Goal: Check status: Check status

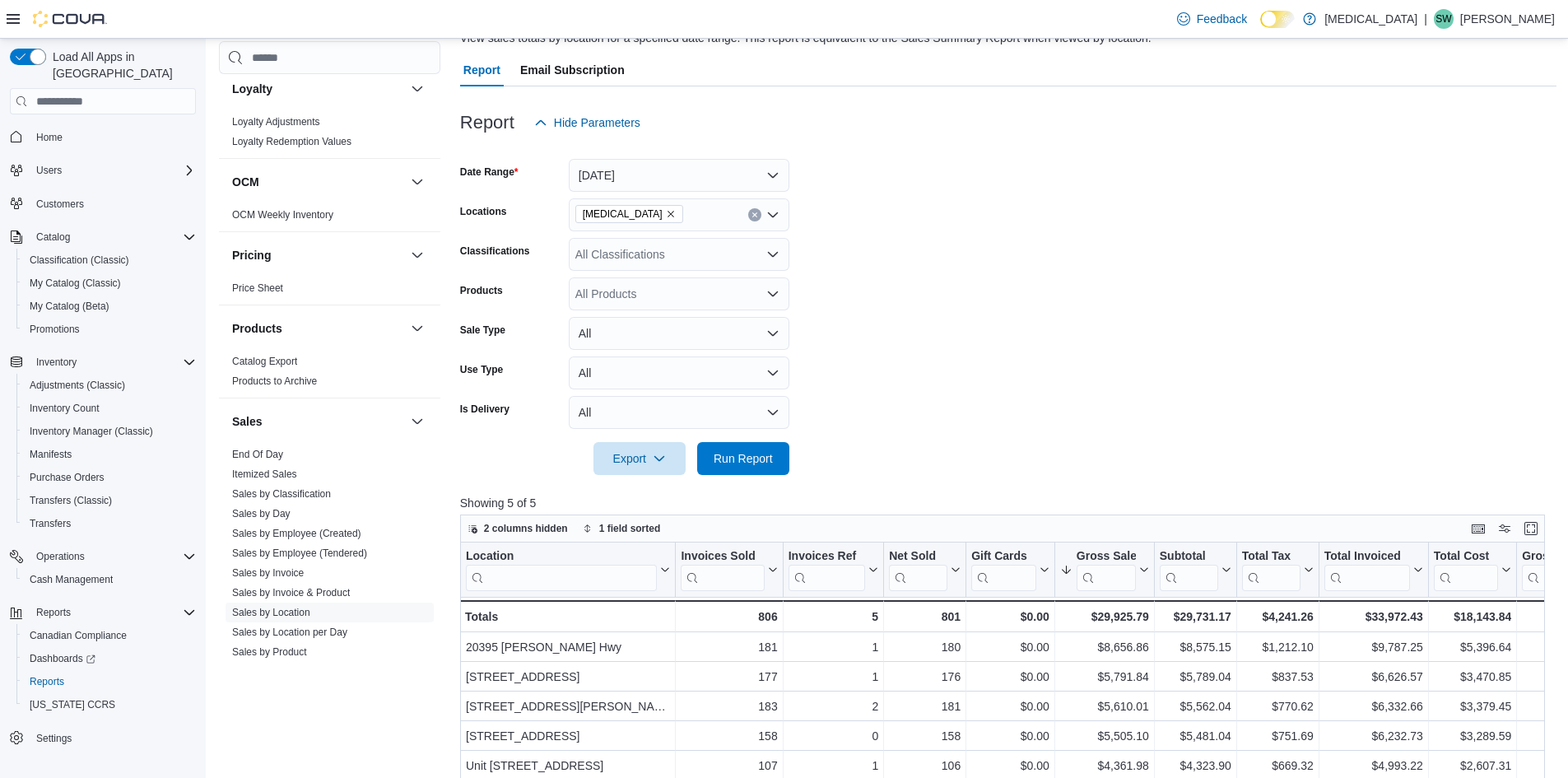
scroll to position [165, 0]
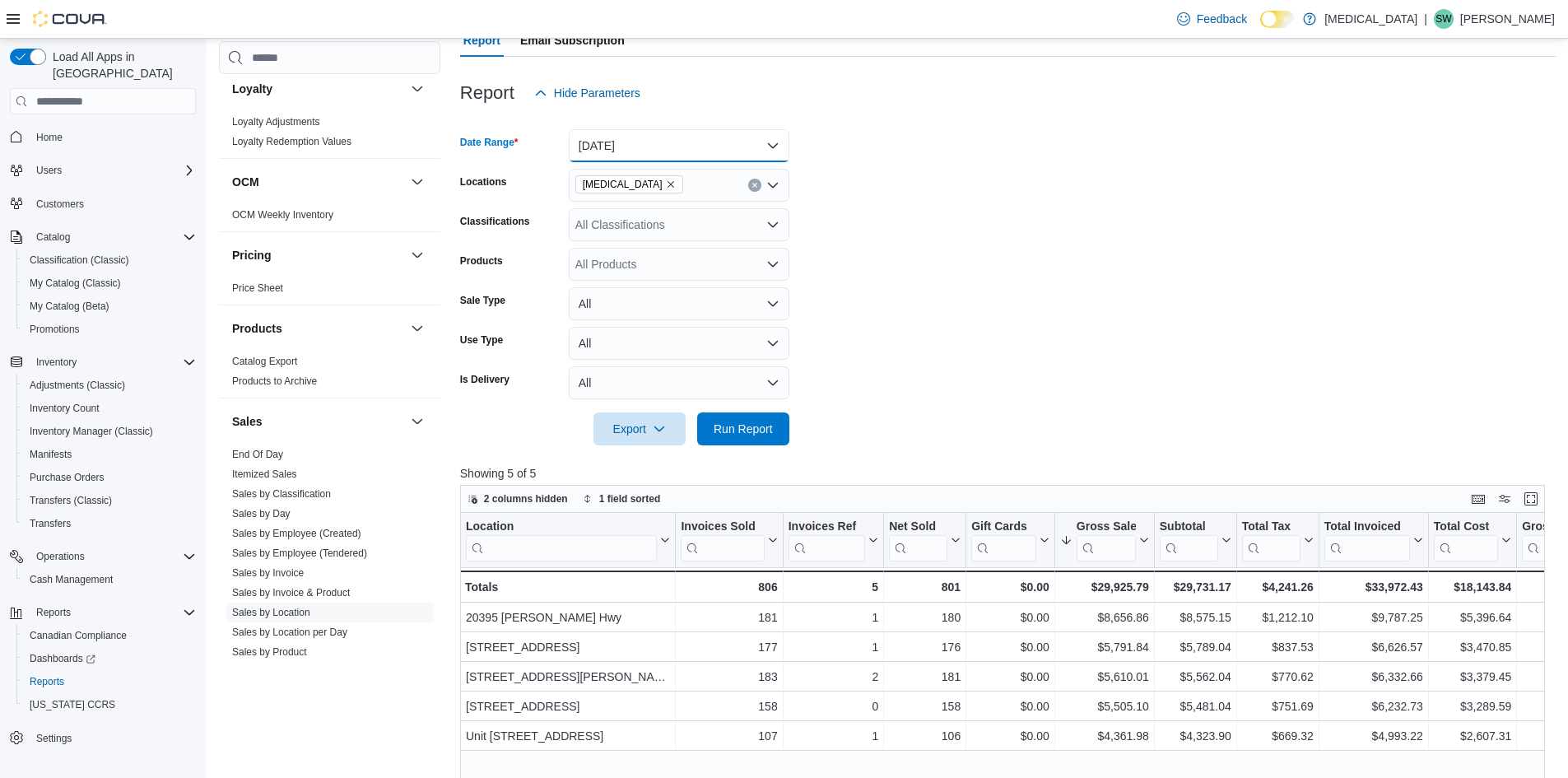
click at [781, 148] on button "[DATE]" at bounding box center [679, 145] width 221 height 33
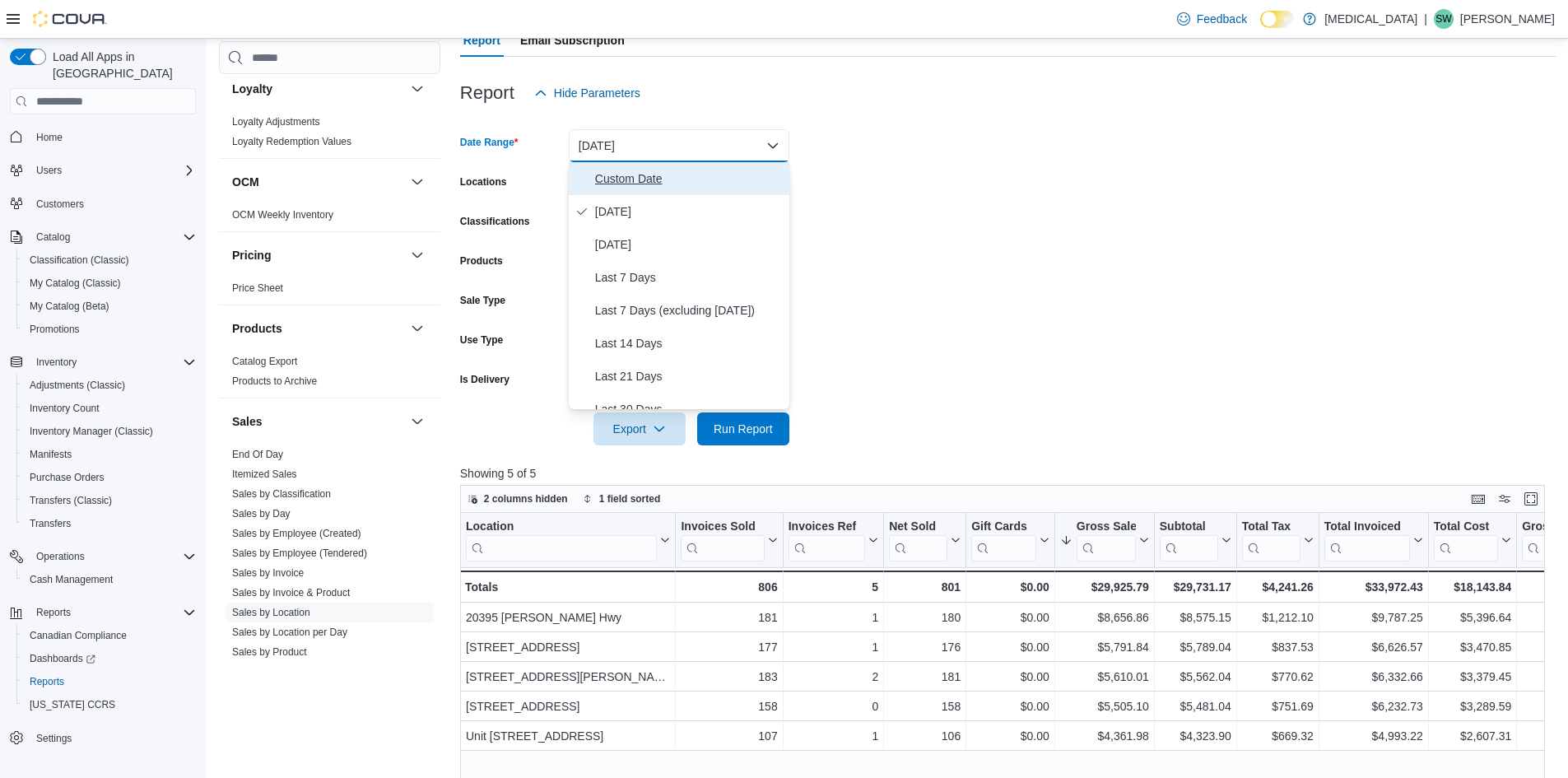
click at [685, 184] on span "Custom Date" at bounding box center [688, 178] width 188 height 20
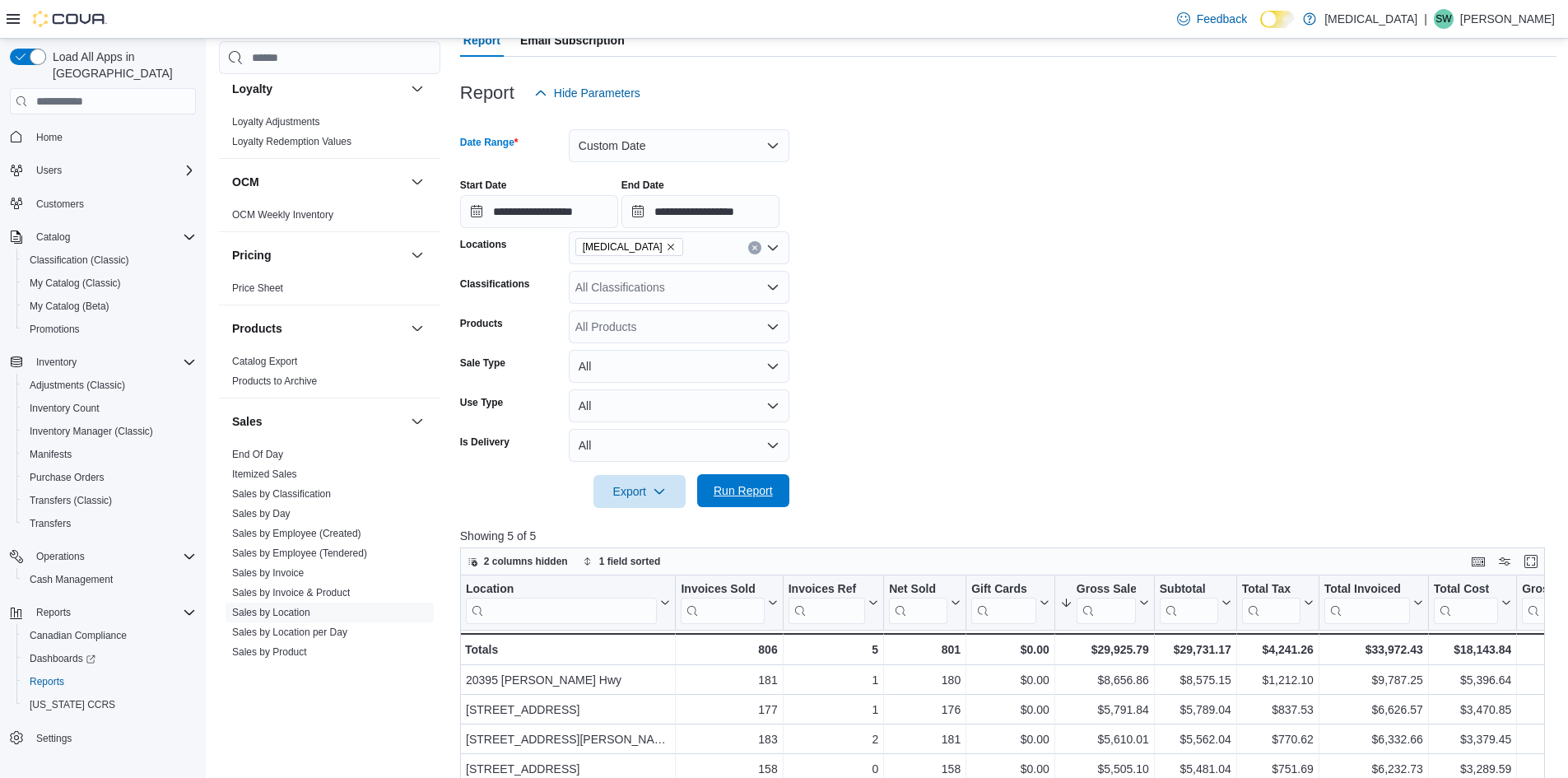
click at [732, 483] on span "Run Report" at bounding box center [743, 490] width 73 height 33
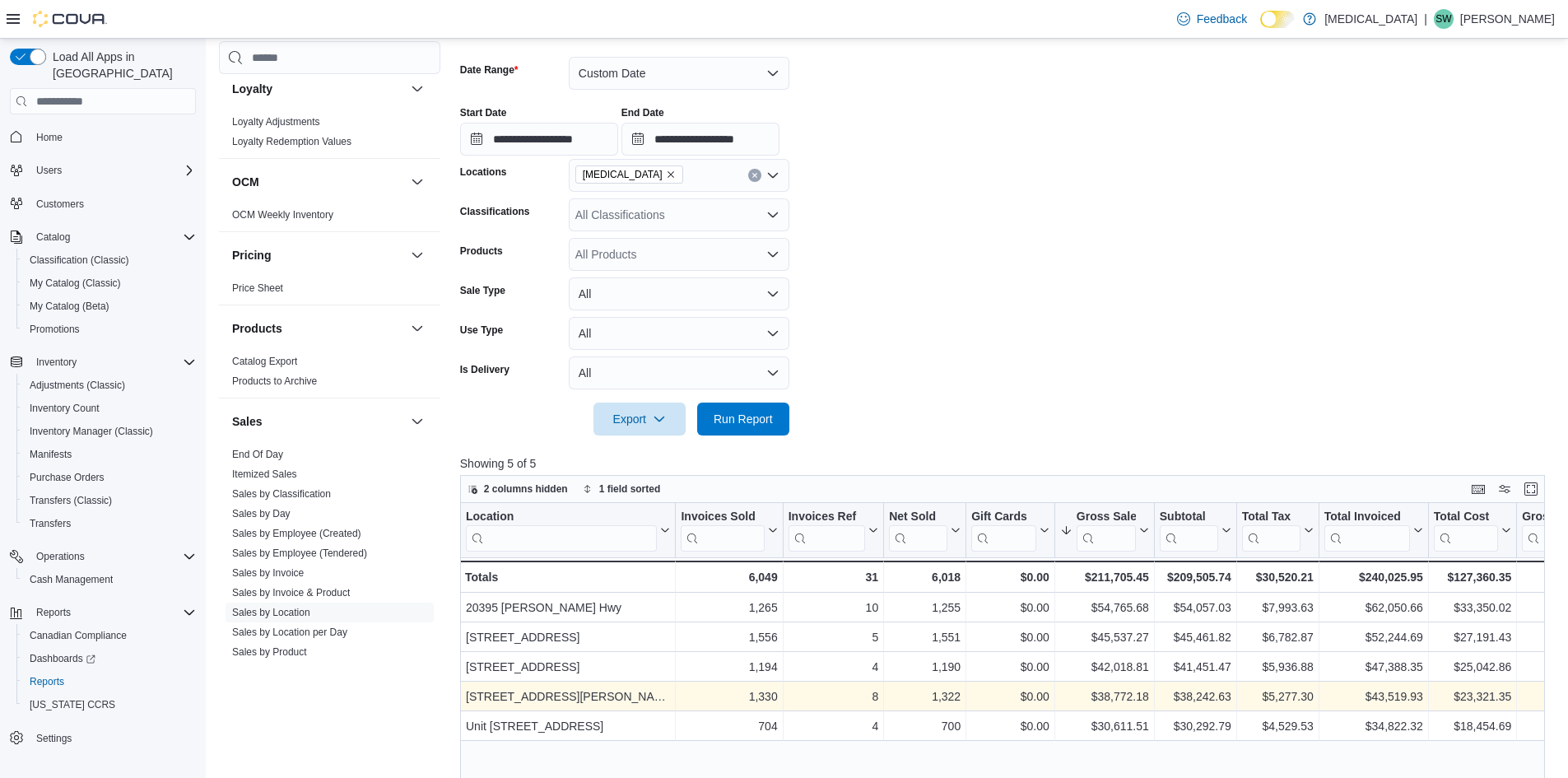
scroll to position [82, 0]
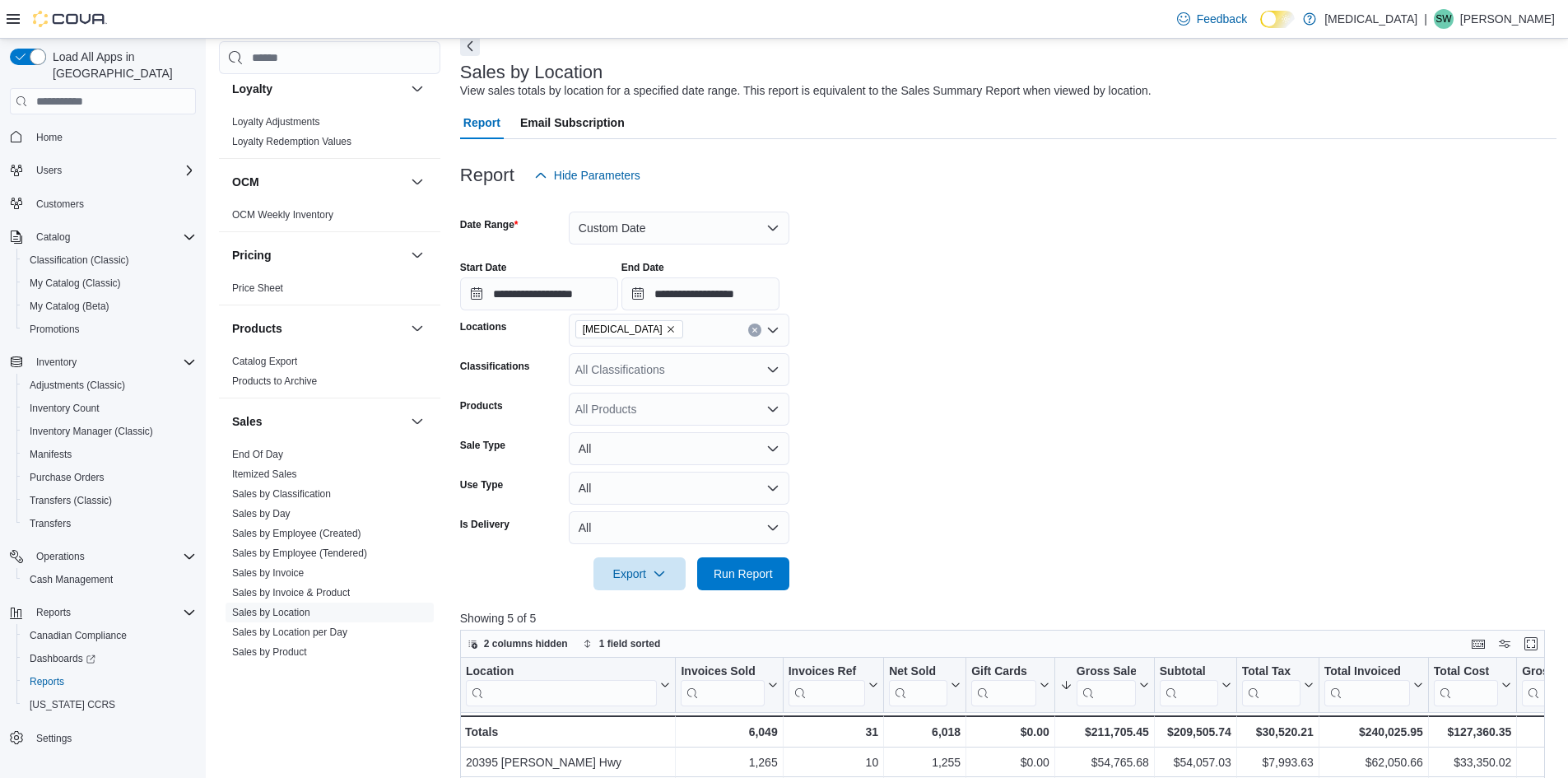
click at [999, 418] on form "**********" at bounding box center [1008, 390] width 1097 height 398
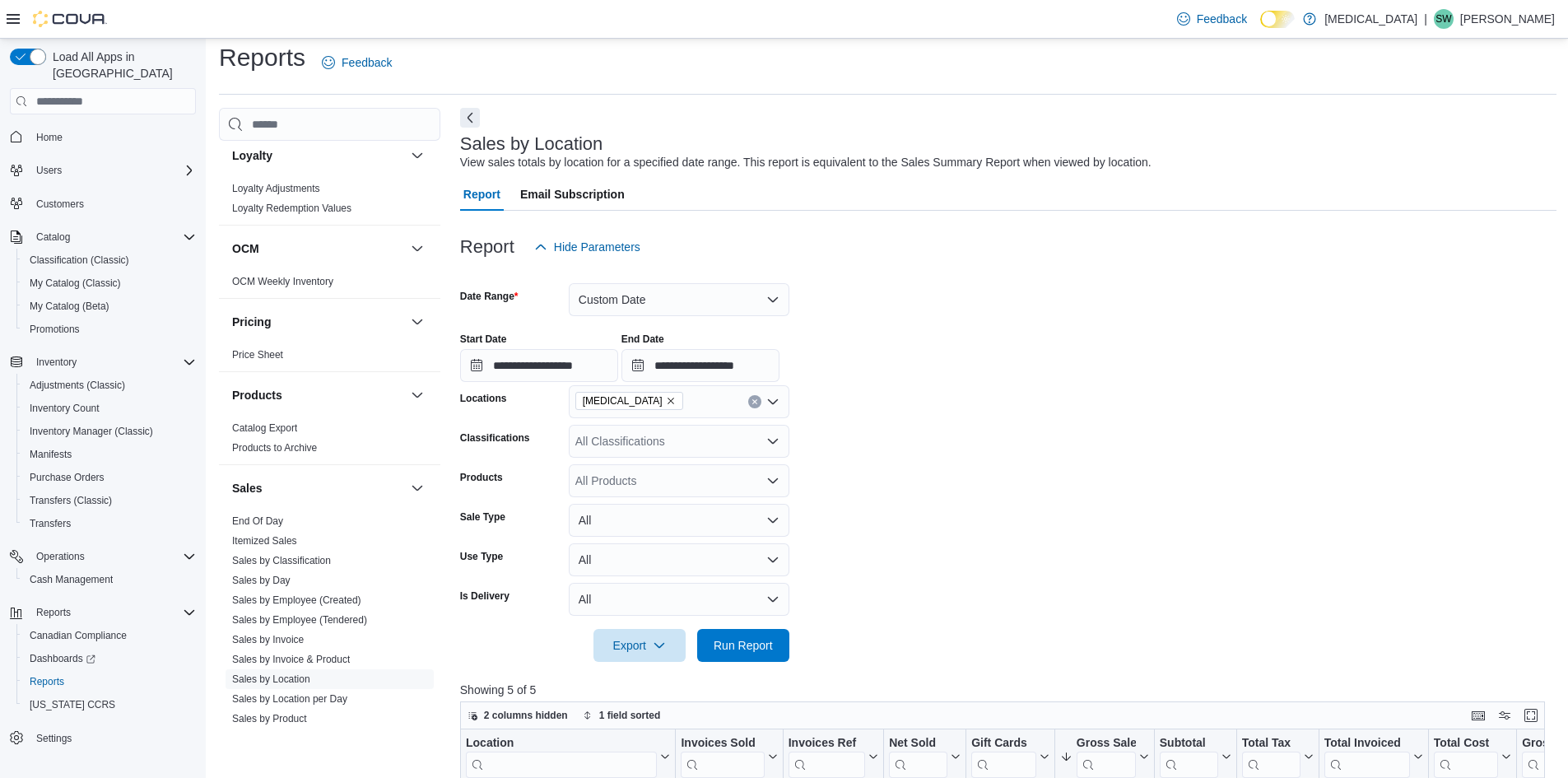
scroll to position [0, 0]
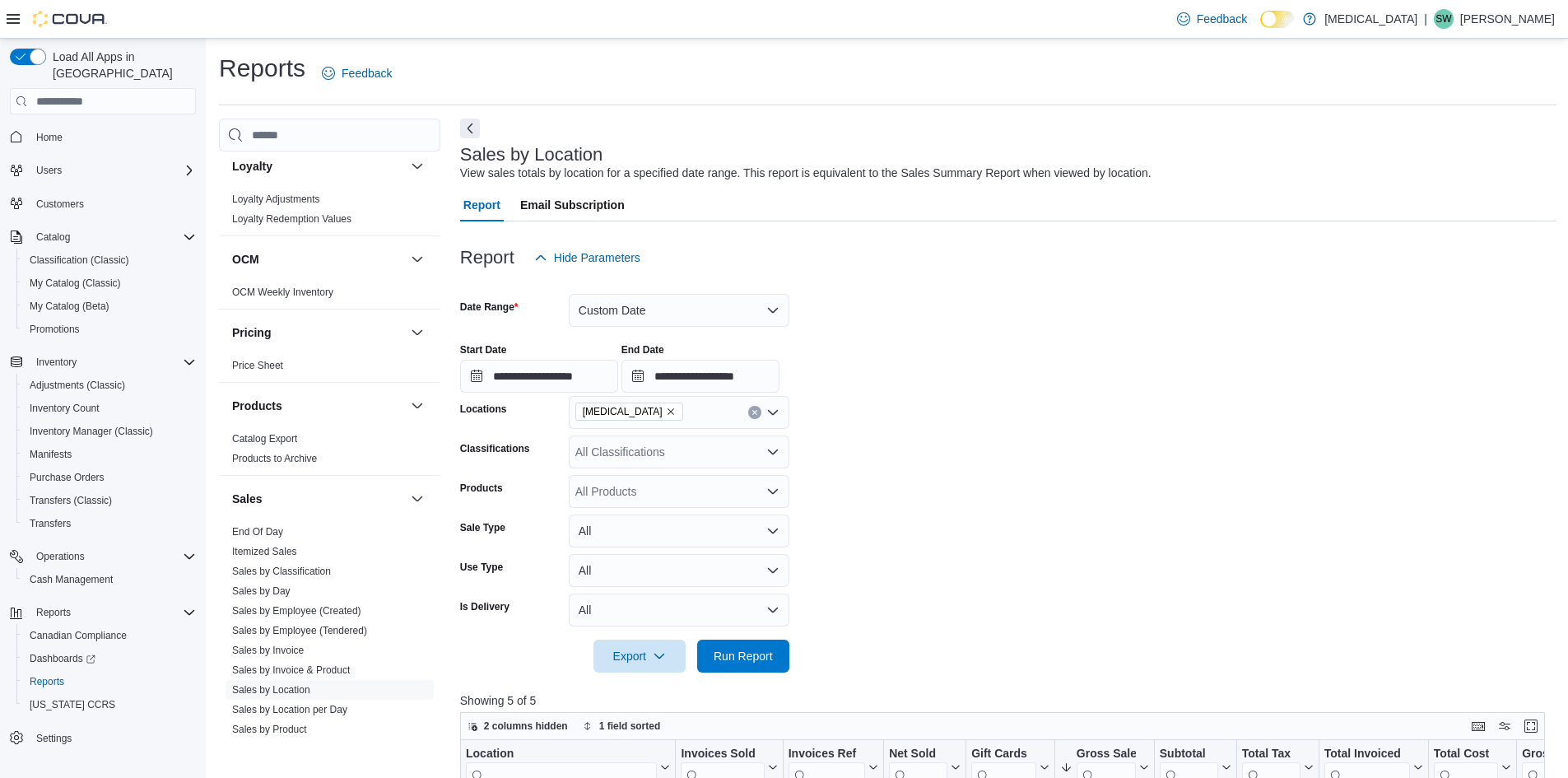
click at [758, 292] on div at bounding box center [1008, 284] width 1097 height 20
click at [745, 307] on button "Custom Date" at bounding box center [679, 310] width 221 height 33
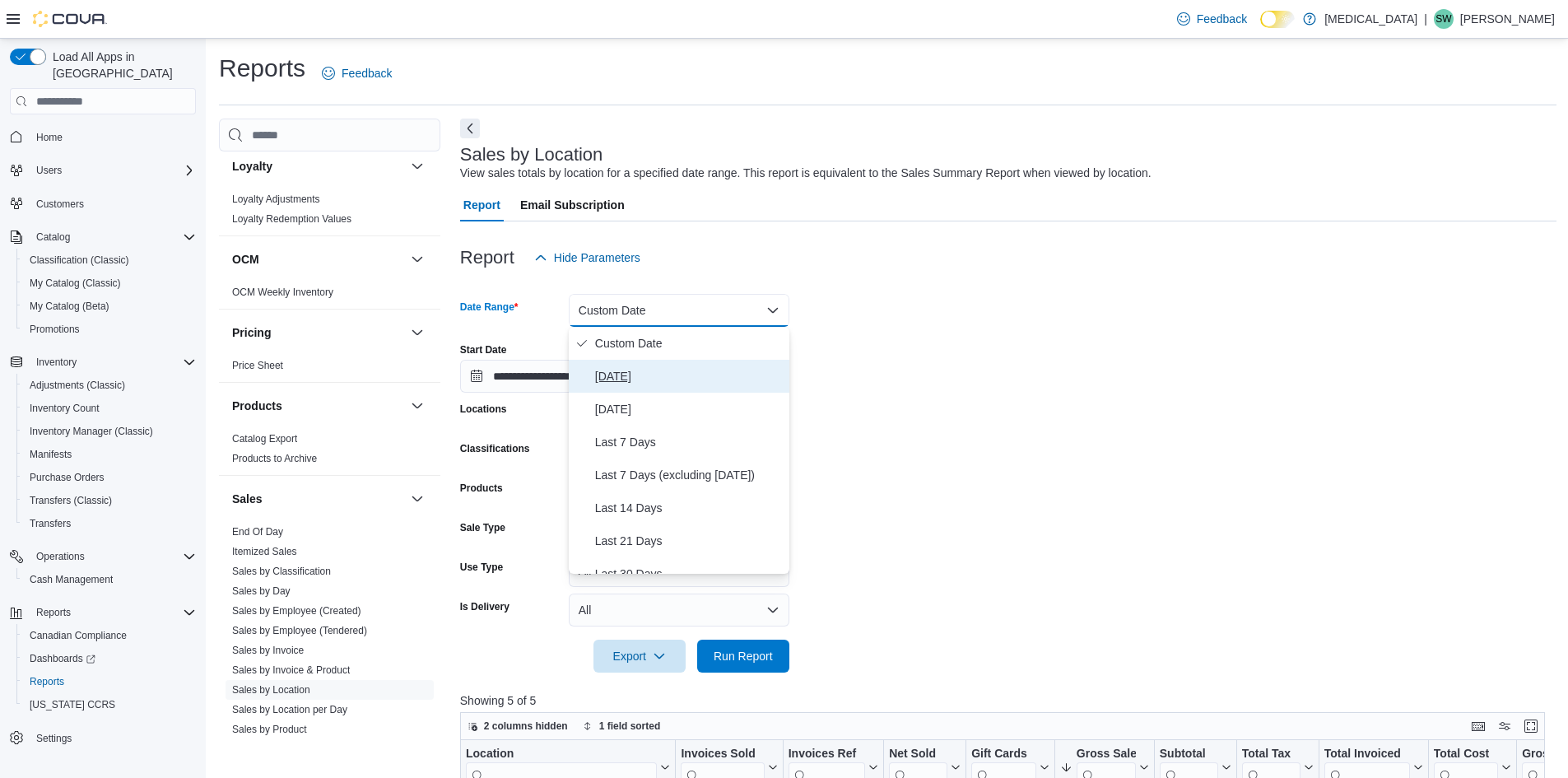
click at [655, 377] on span "[DATE]" at bounding box center [688, 375] width 188 height 20
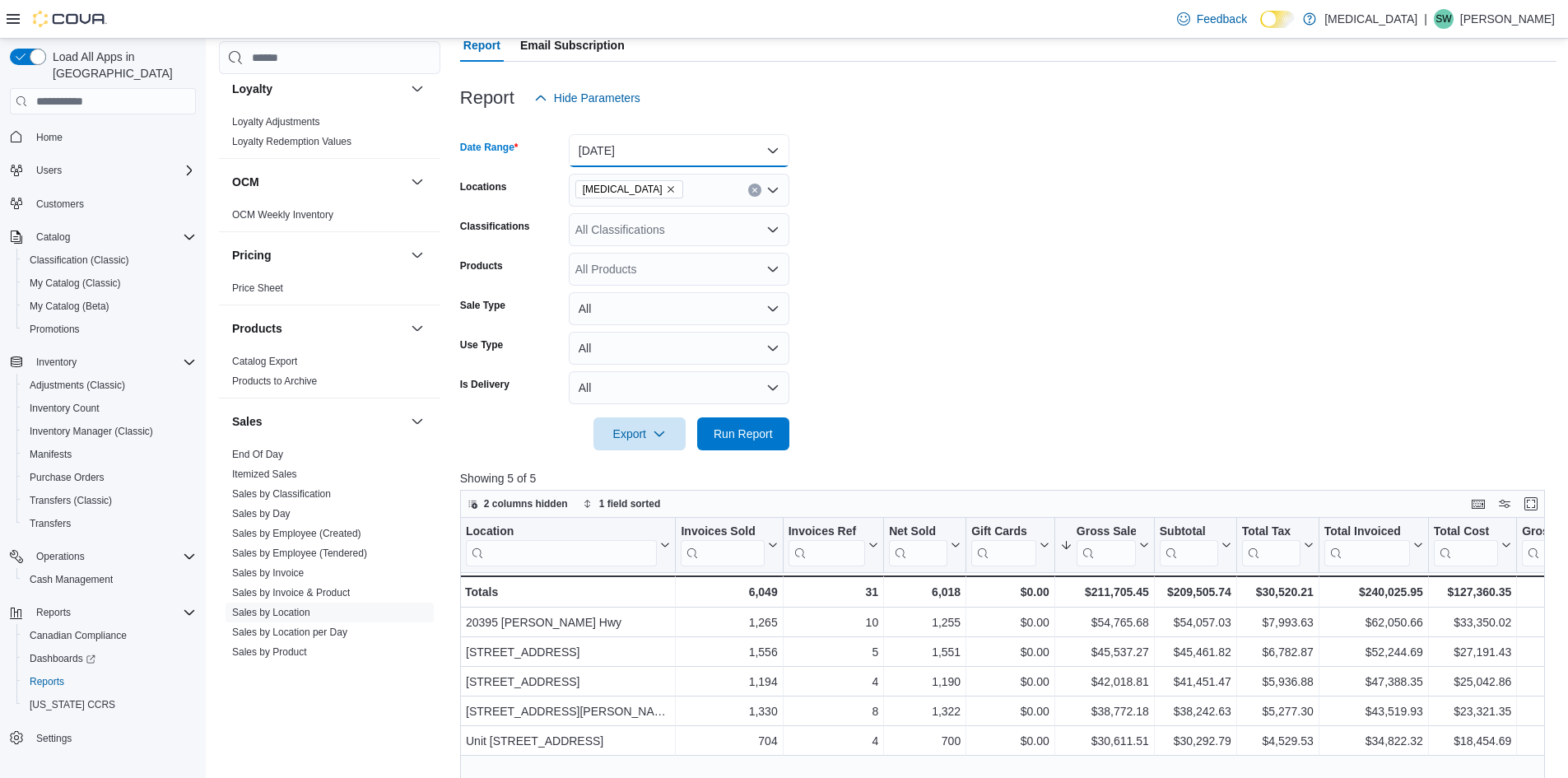
scroll to position [165, 0]
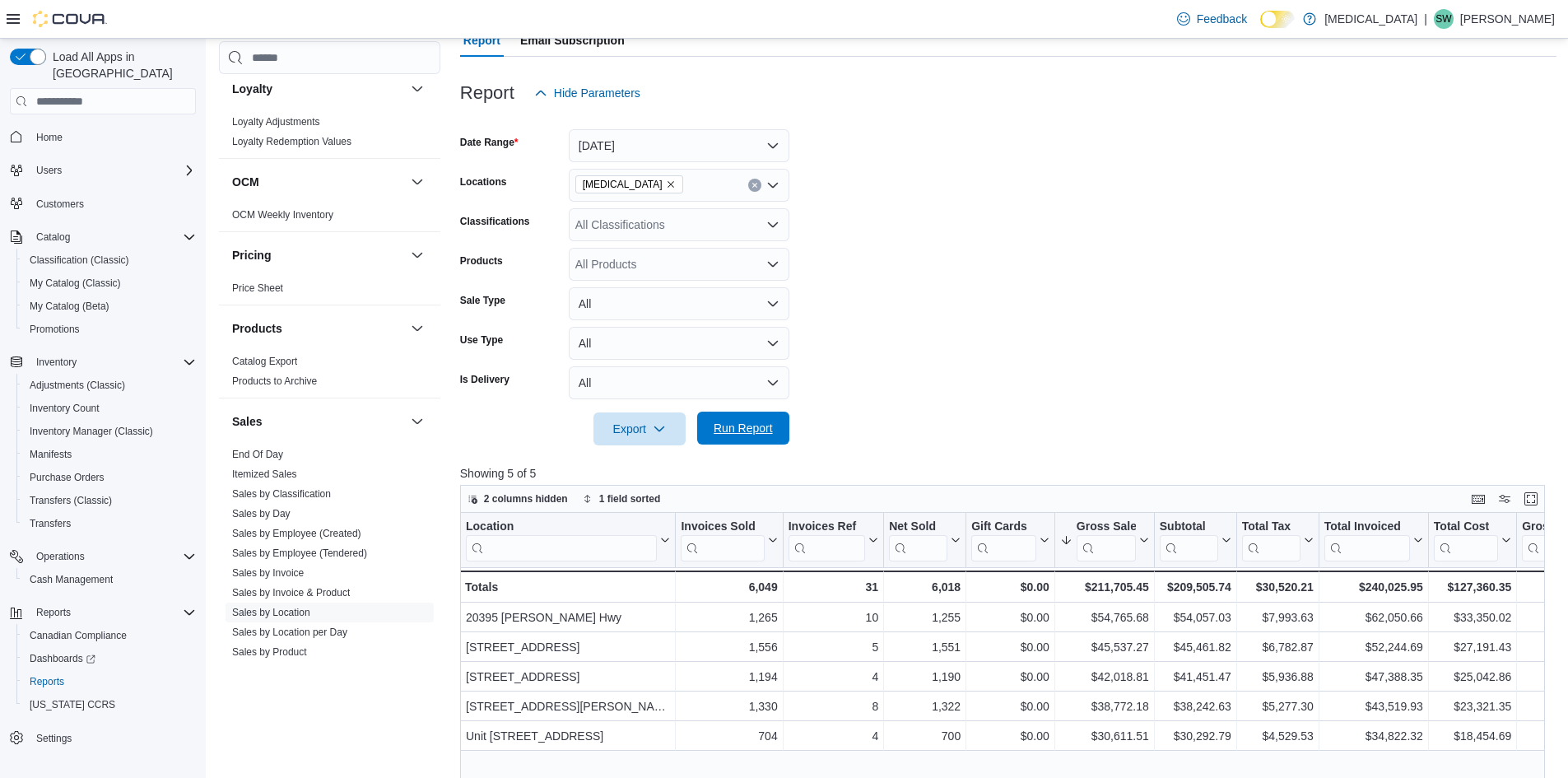
click at [726, 423] on span "Run Report" at bounding box center [743, 427] width 59 height 16
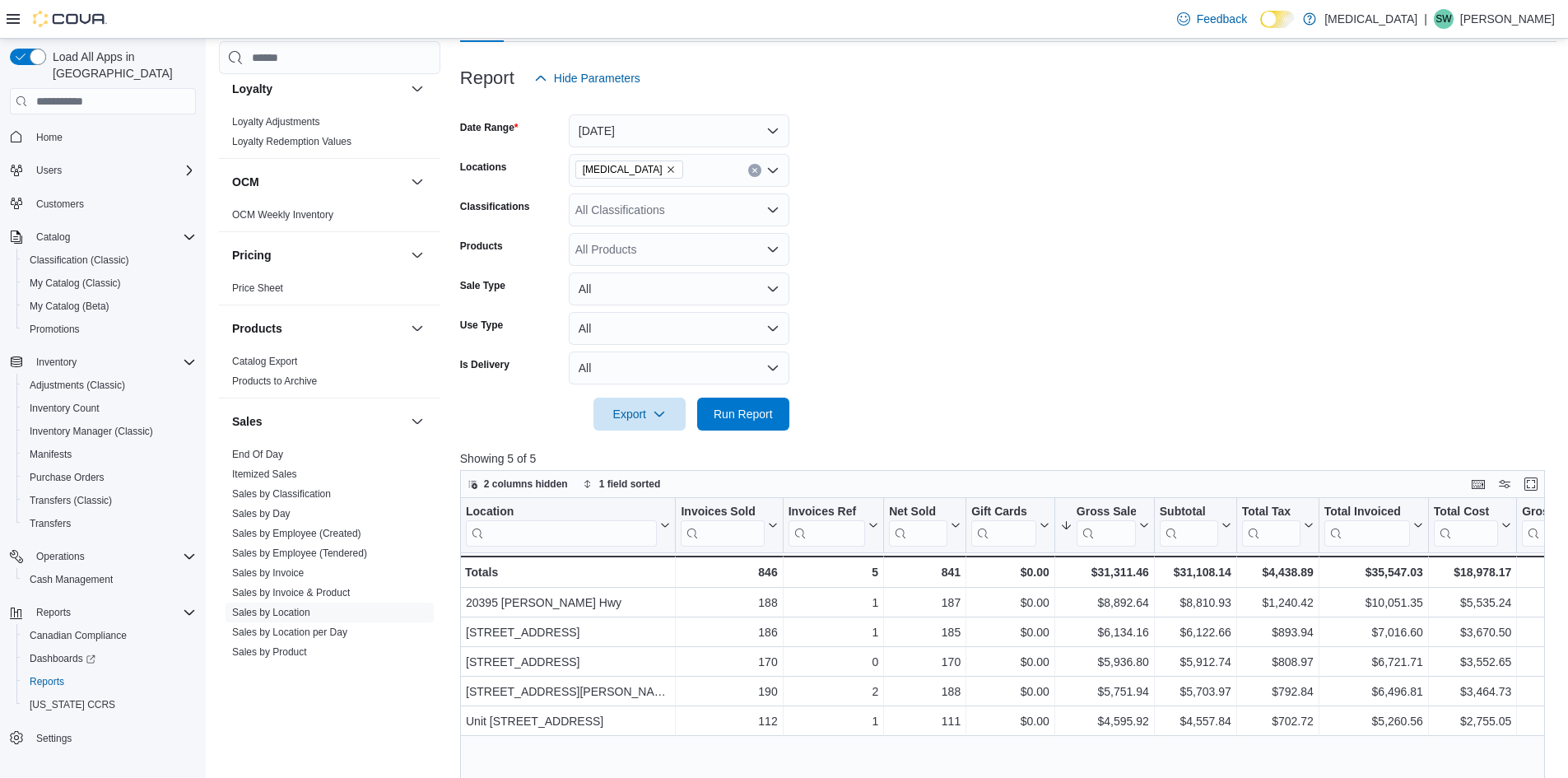
scroll to position [178, 0]
click at [718, 402] on span "Run Report" at bounding box center [743, 414] width 73 height 33
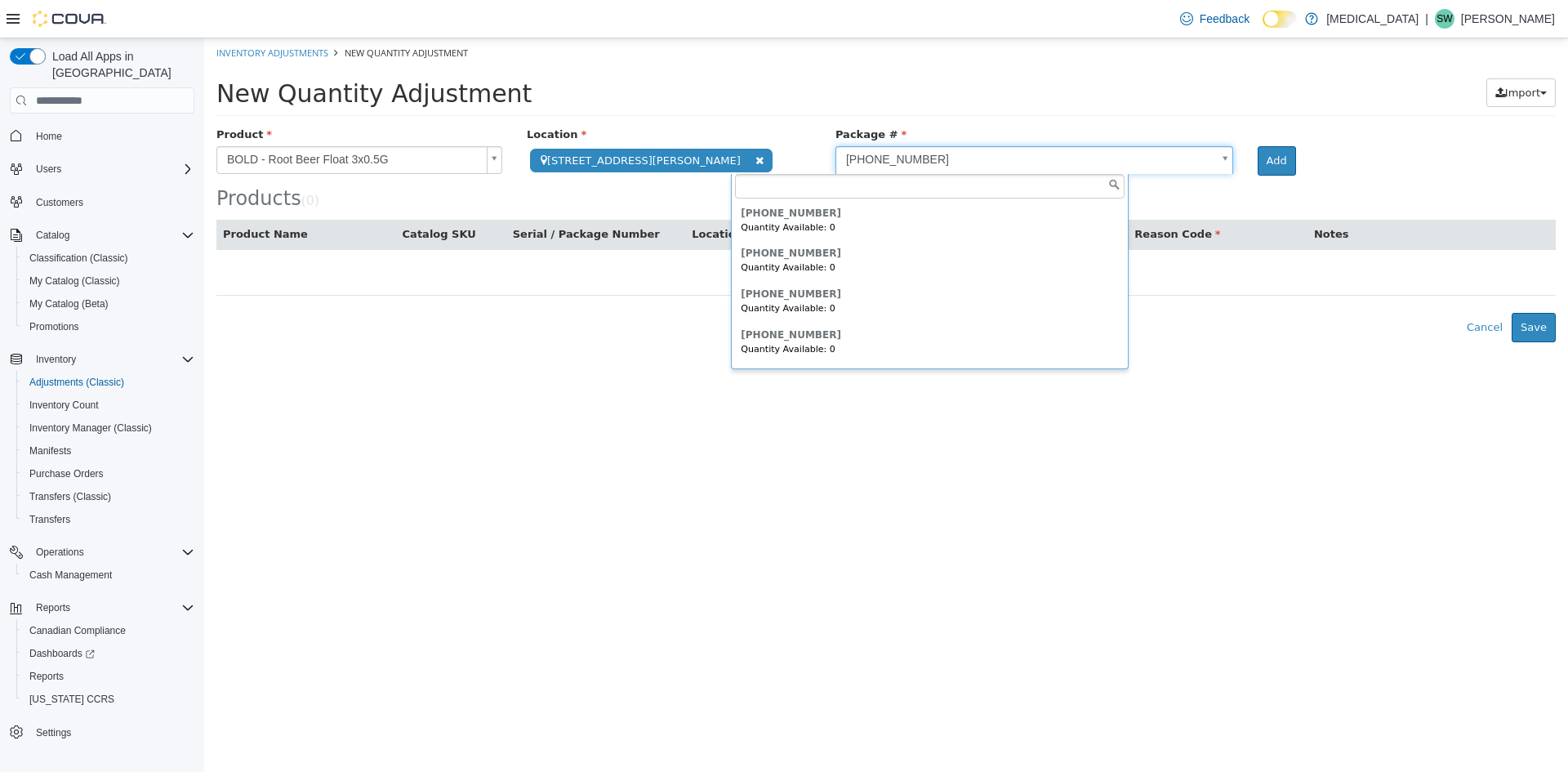
scroll to position [1862, 0]
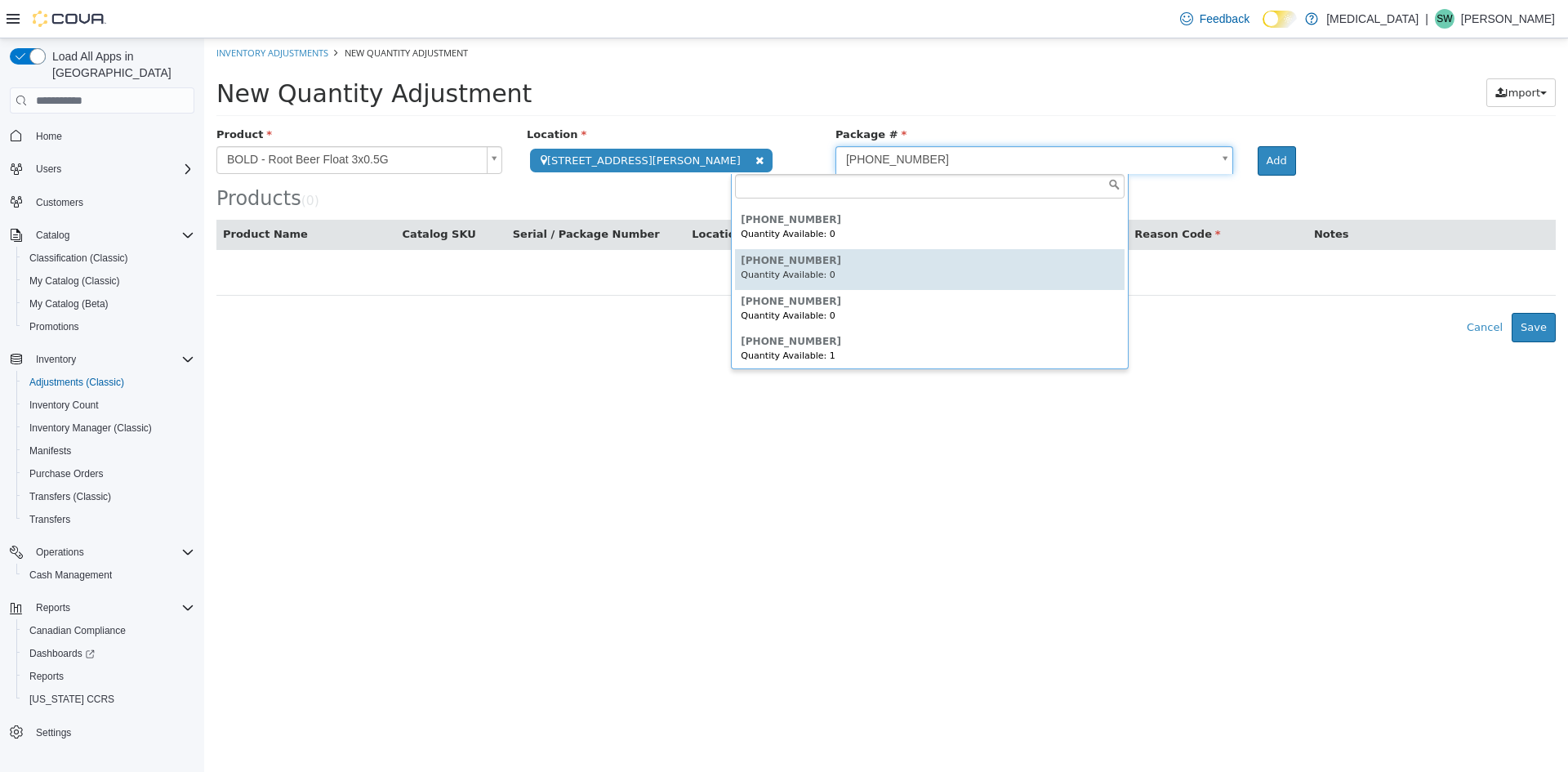
click at [728, 342] on html "**********" at bounding box center [886, 190] width 1364 height 304
